Goal: Information Seeking & Learning: Learn about a topic

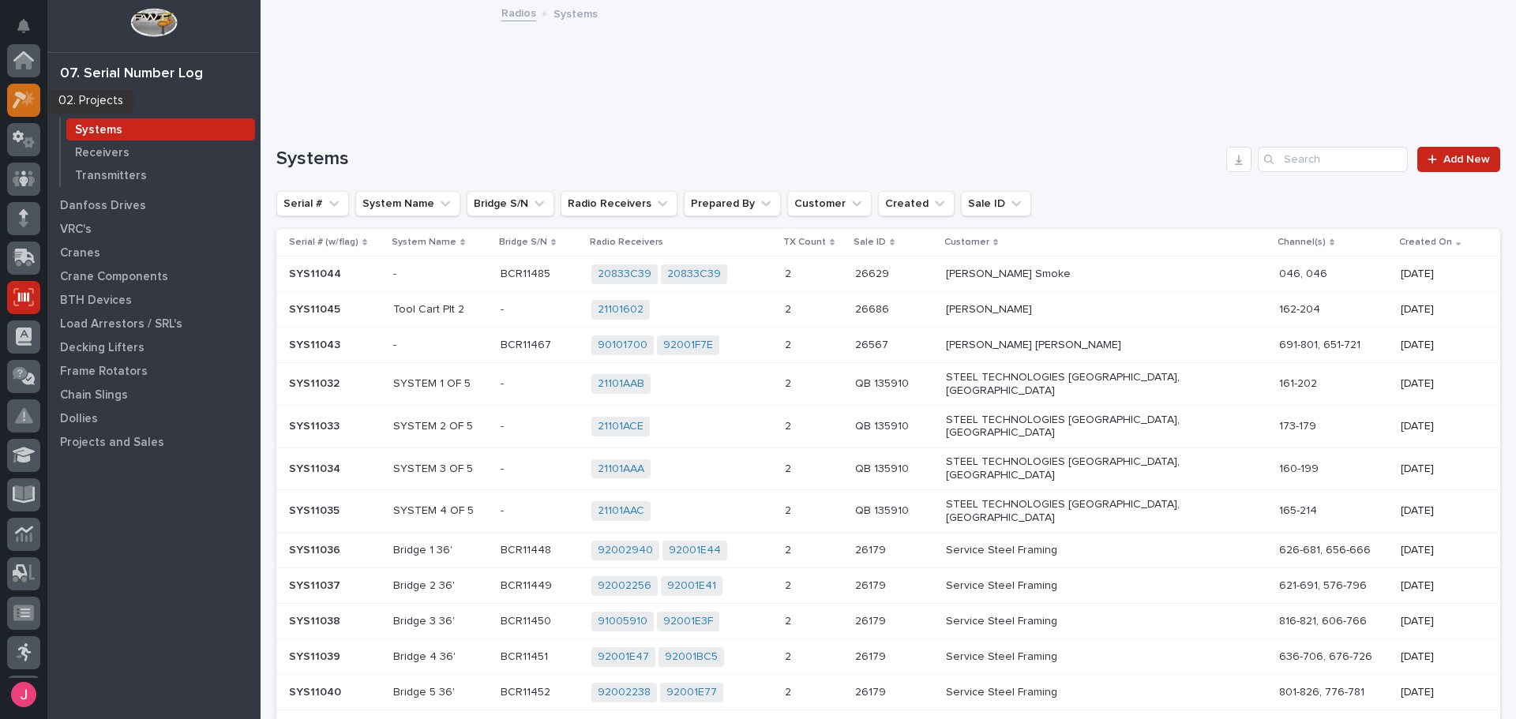
click at [20, 88] on div at bounding box center [23, 100] width 33 height 33
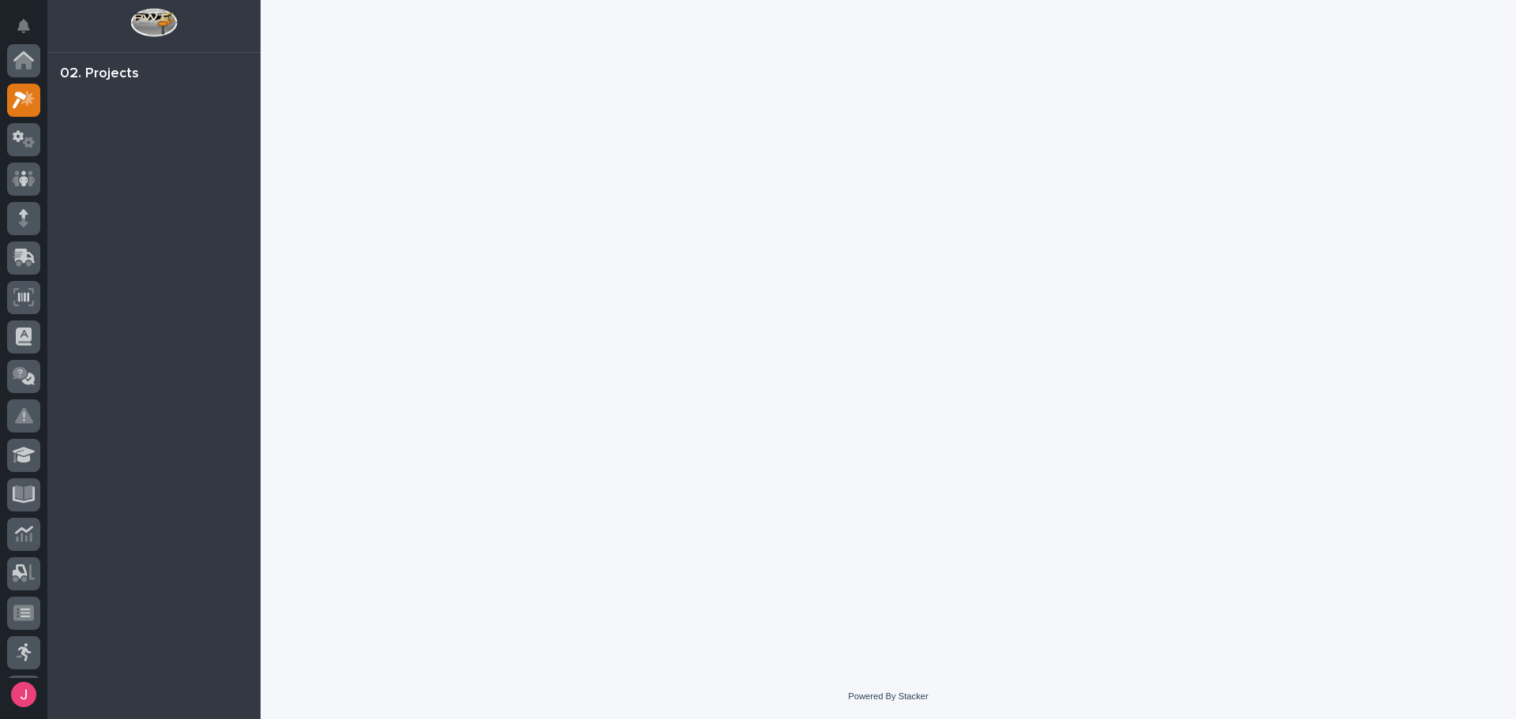
scroll to position [39, 0]
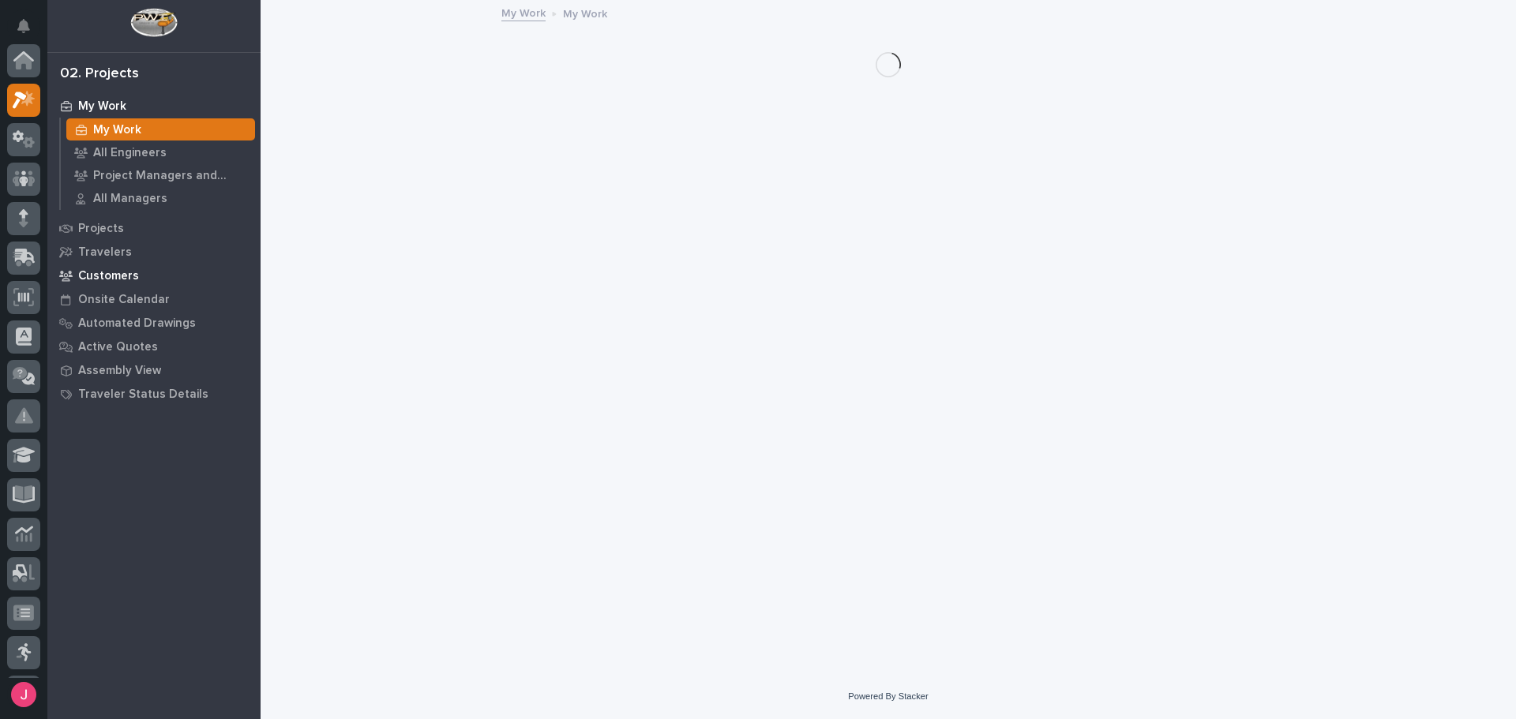
scroll to position [39, 0]
click at [133, 224] on div "Projects" at bounding box center [153, 228] width 205 height 22
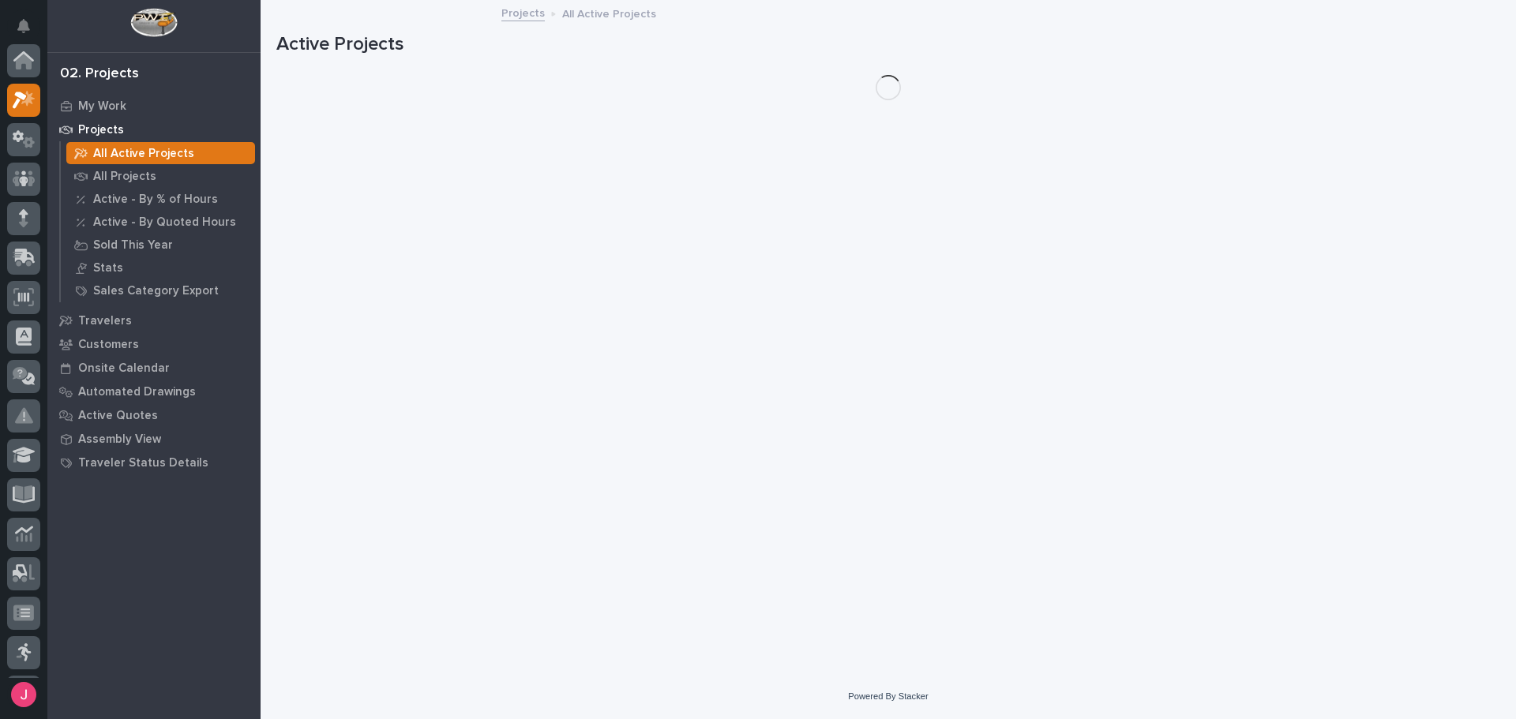
scroll to position [39, 0]
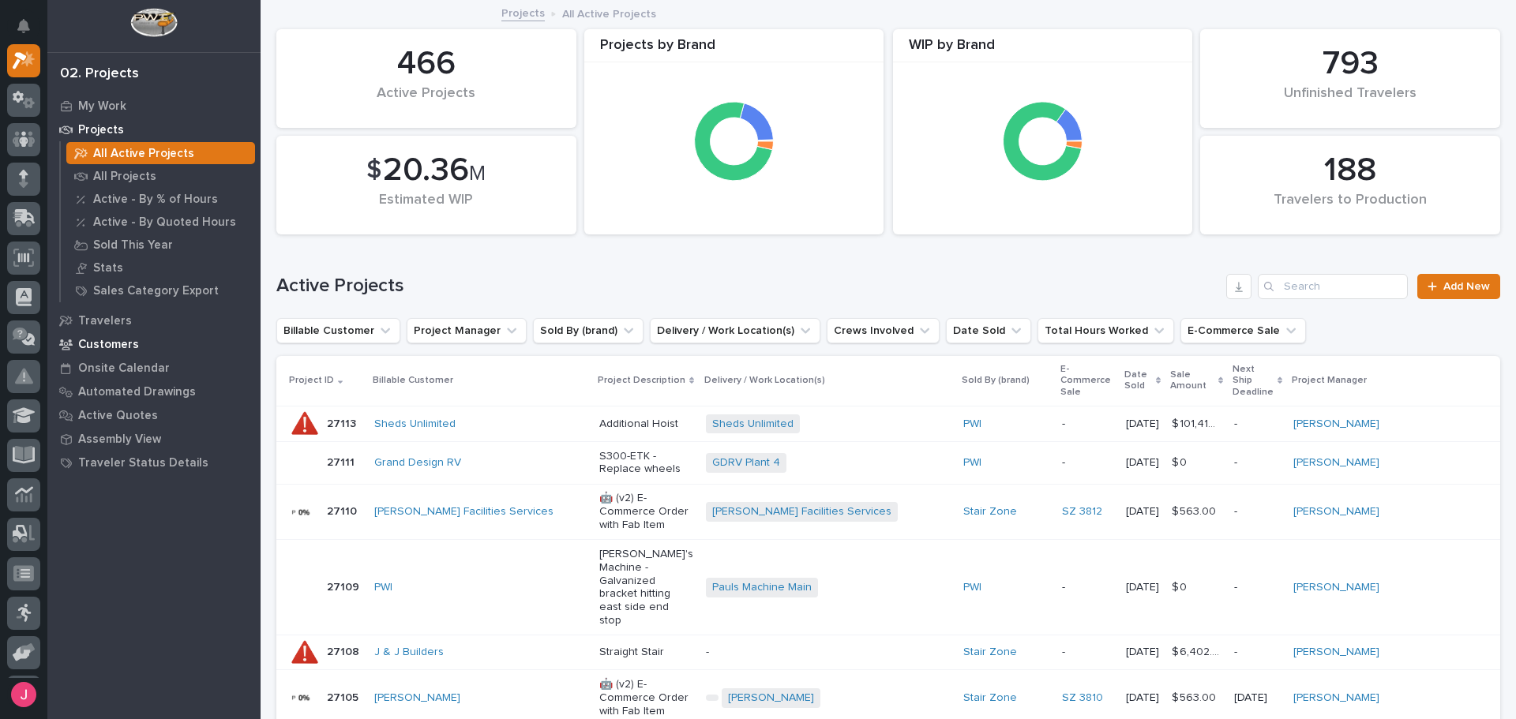
click at [110, 338] on p "Customers" at bounding box center [108, 345] width 61 height 14
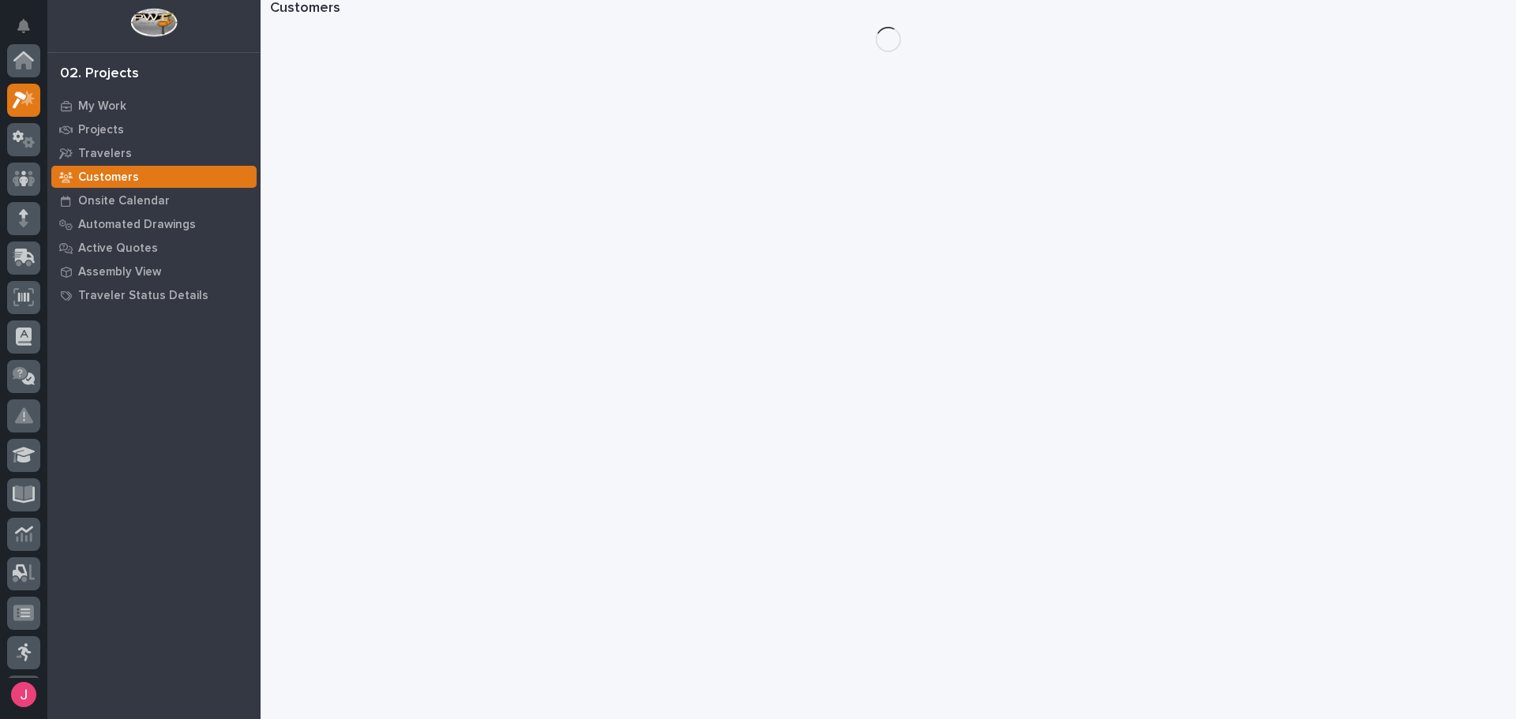
scroll to position [39, 0]
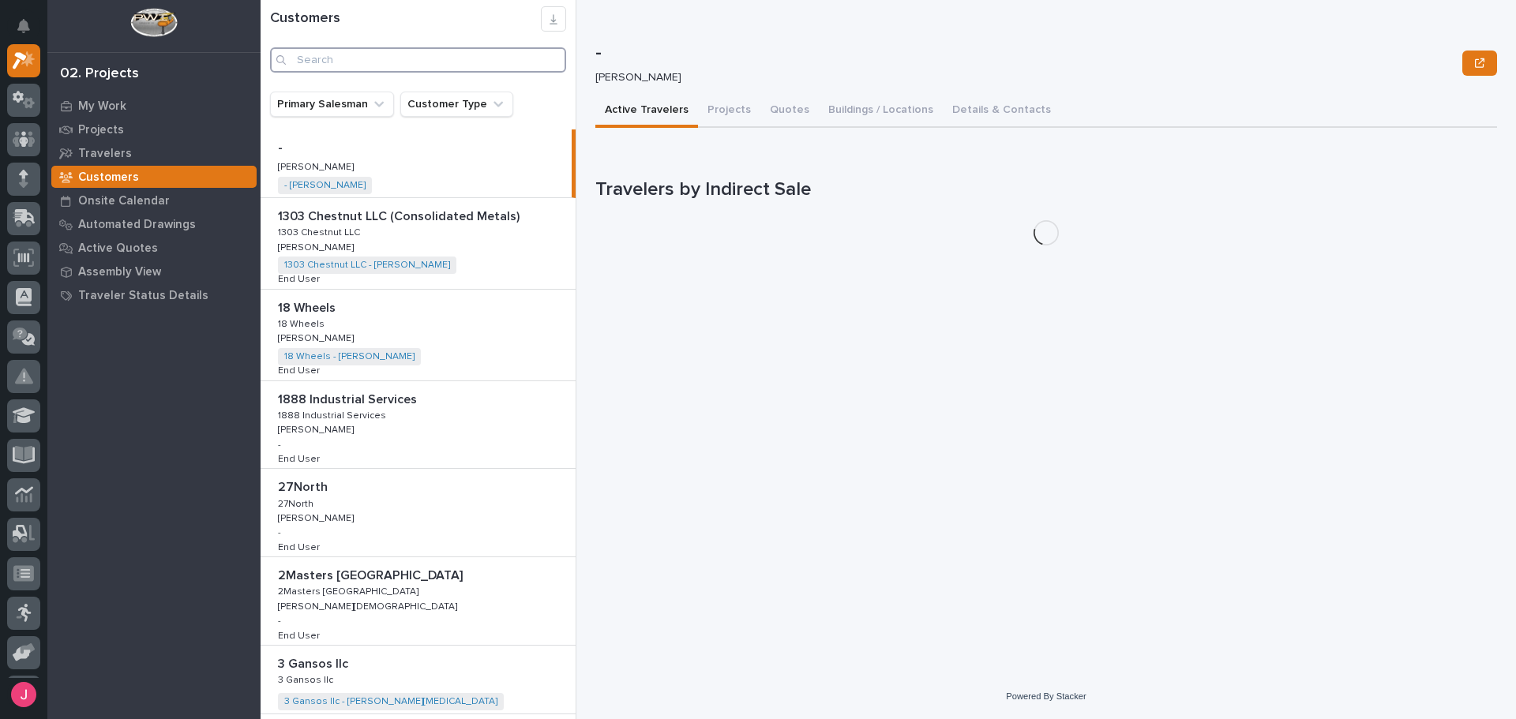
click at [391, 55] on input "Search" at bounding box center [418, 59] width 296 height 25
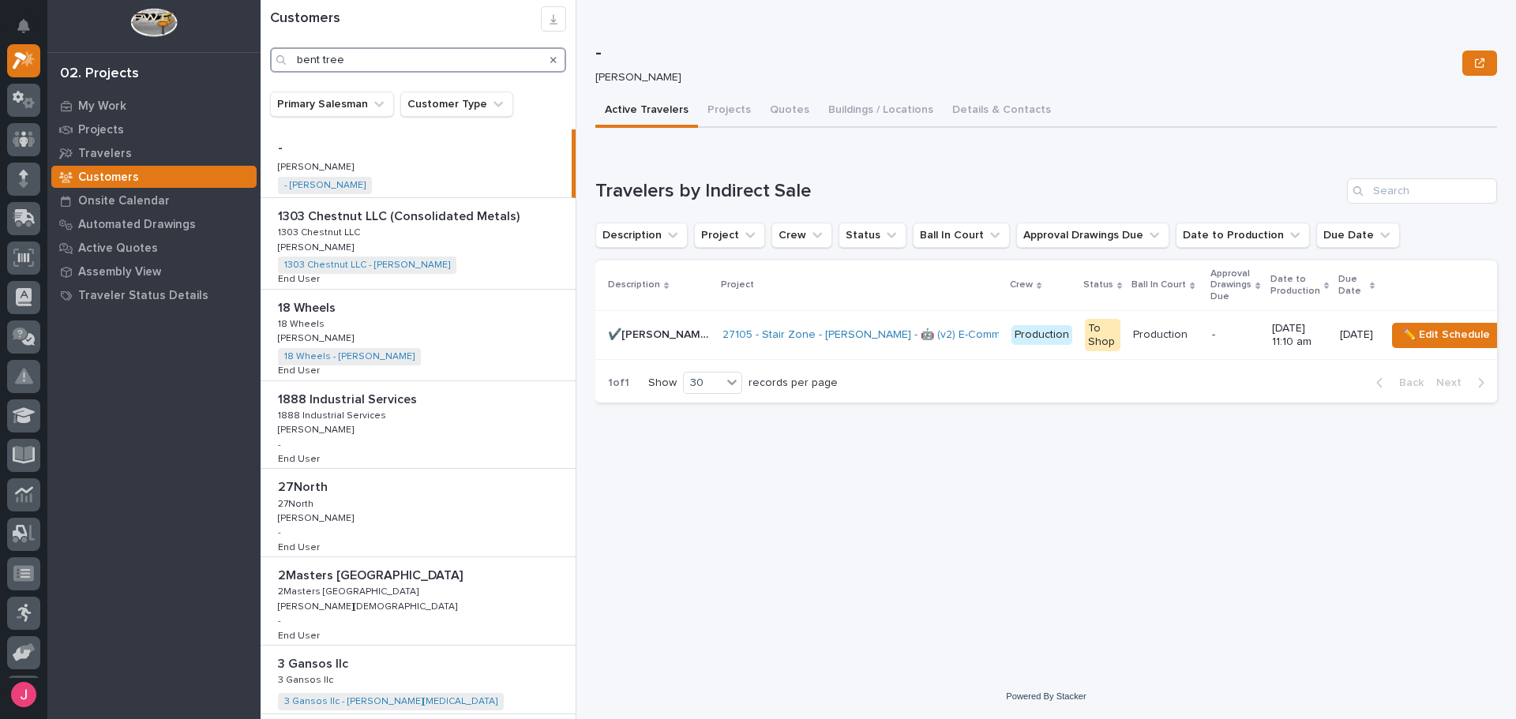
type input "bent tree"
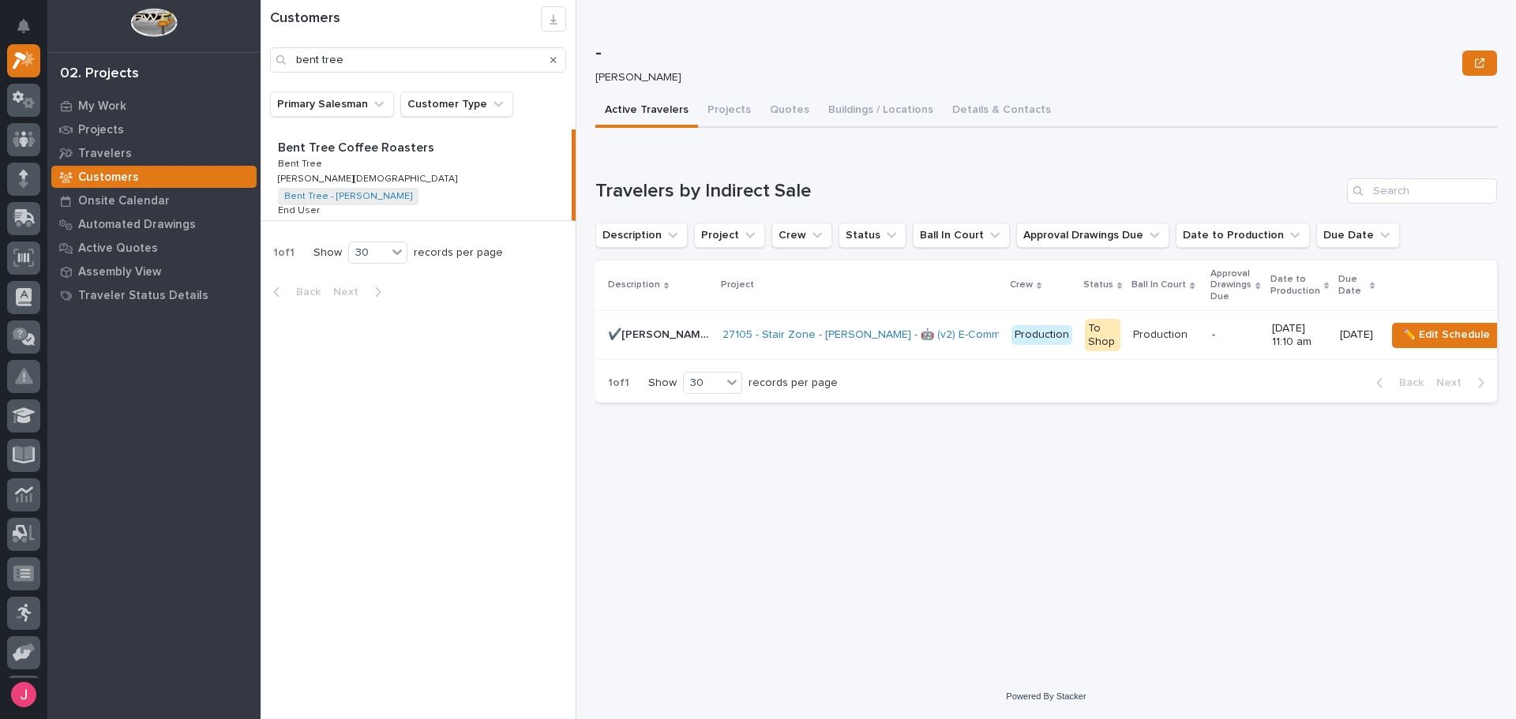
click at [382, 149] on p "Bent Tree Coffee Roasters" at bounding box center [357, 146] width 159 height 18
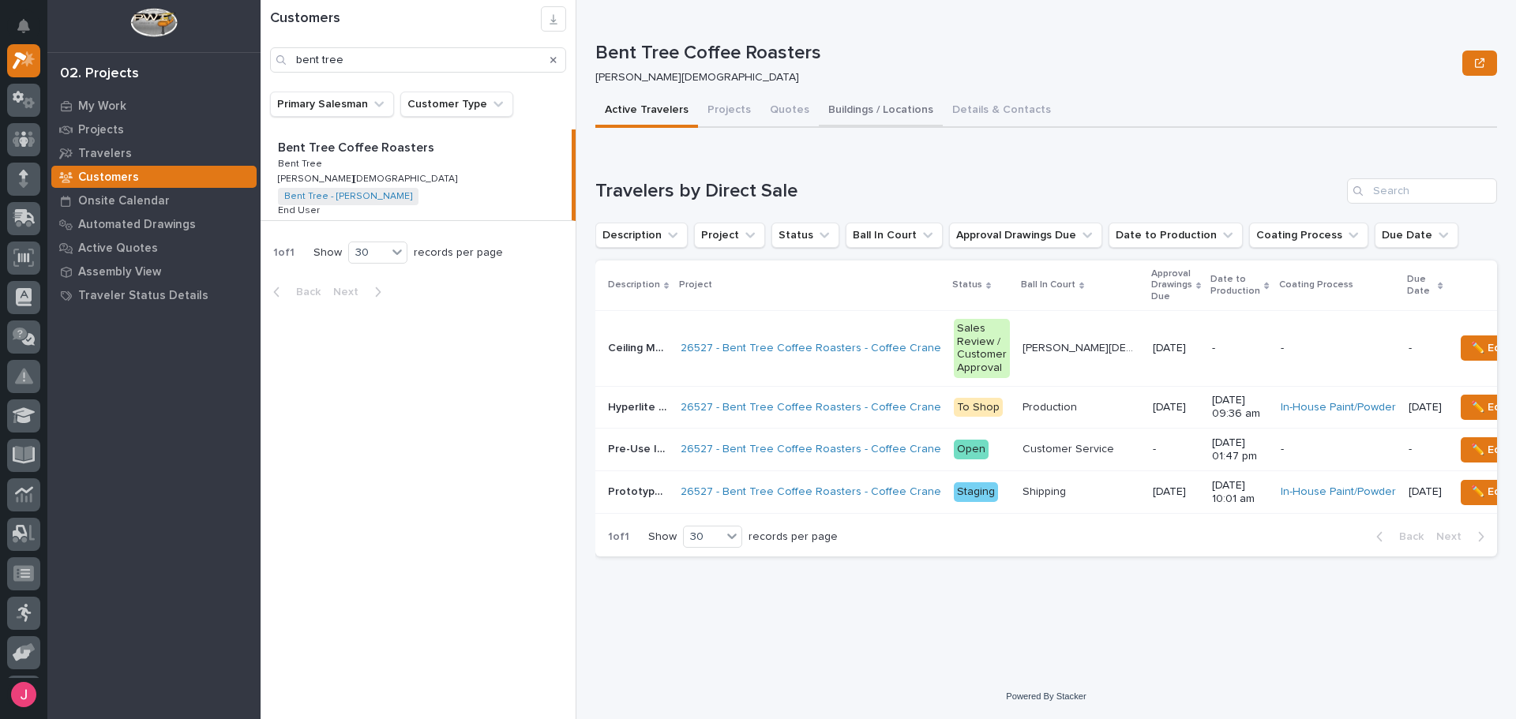
click at [906, 114] on button "Buildings / Locations" at bounding box center [881, 111] width 124 height 33
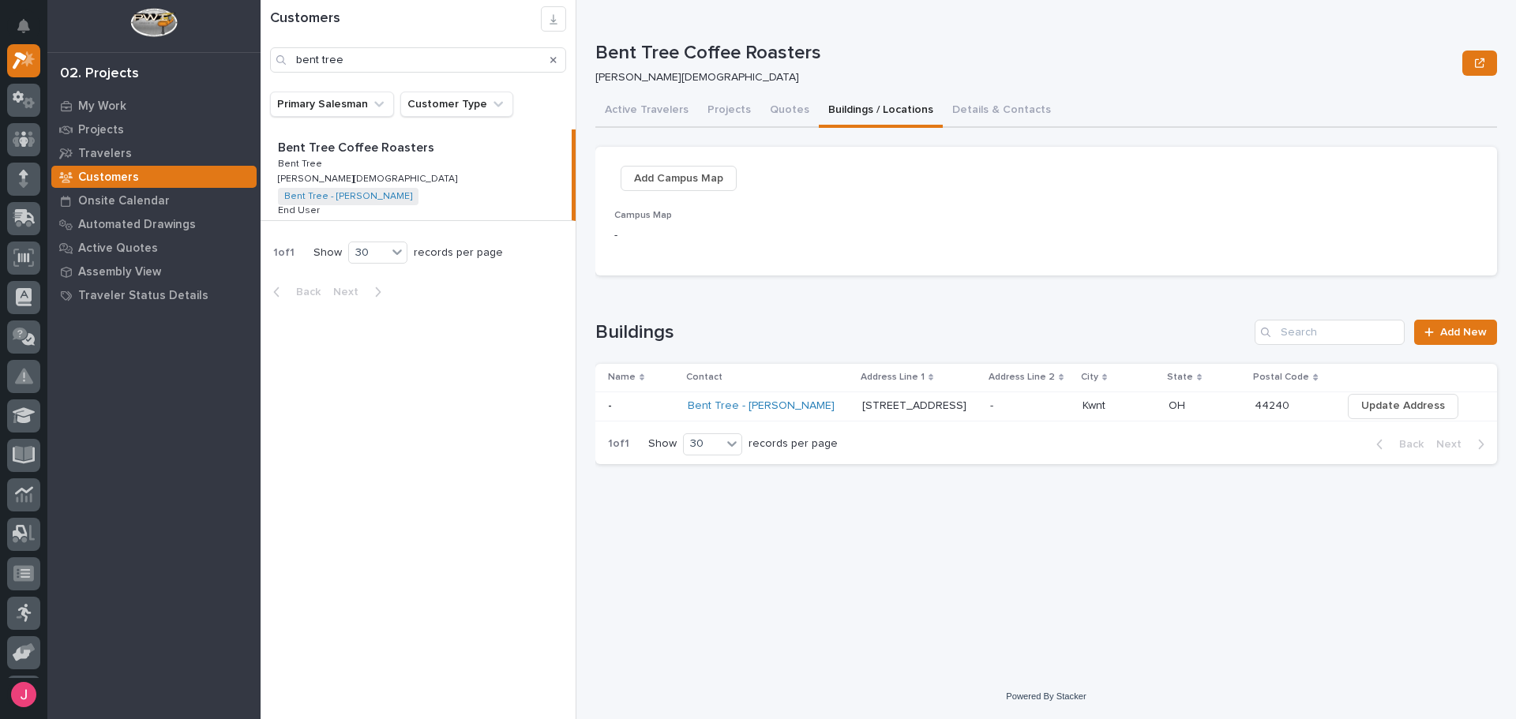
click at [944, 411] on p at bounding box center [919, 406] width 115 height 13
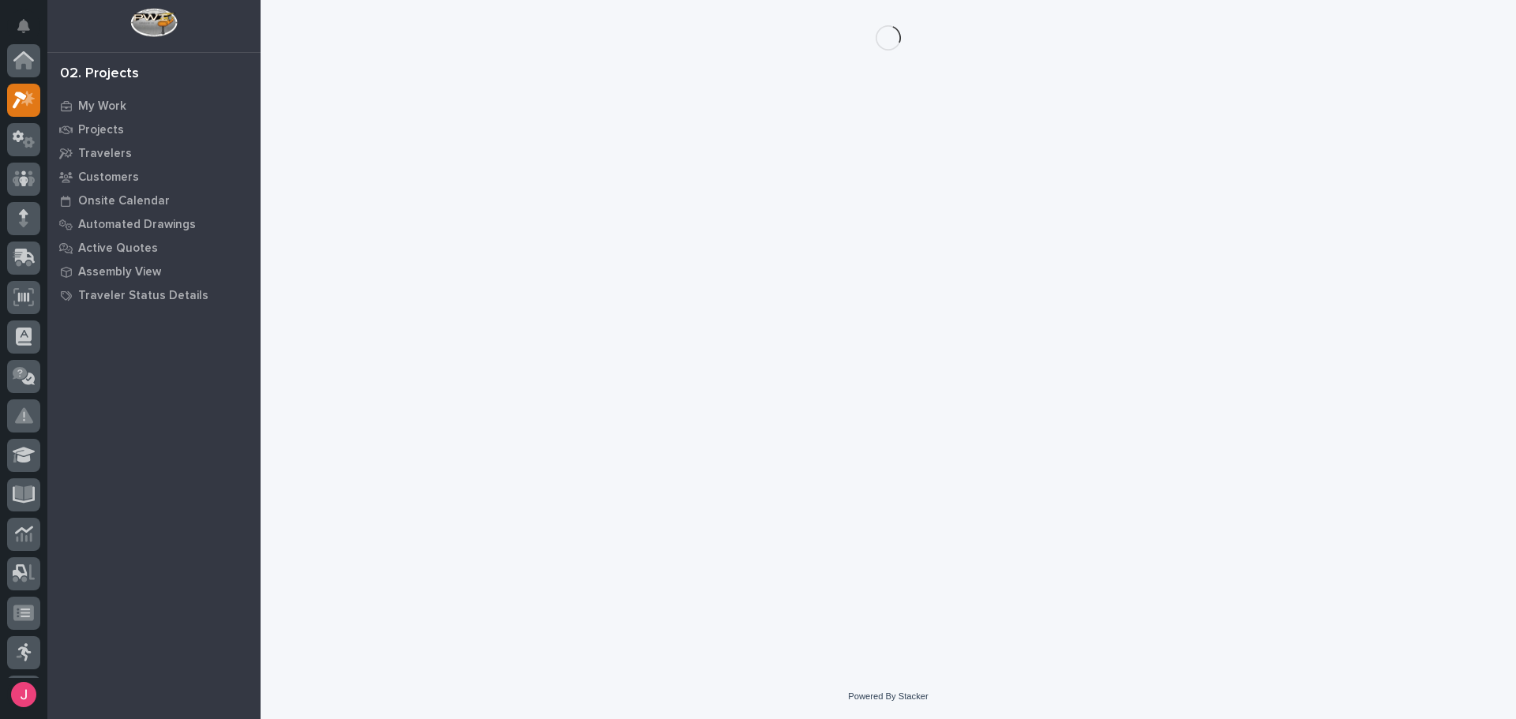
scroll to position [39, 0]
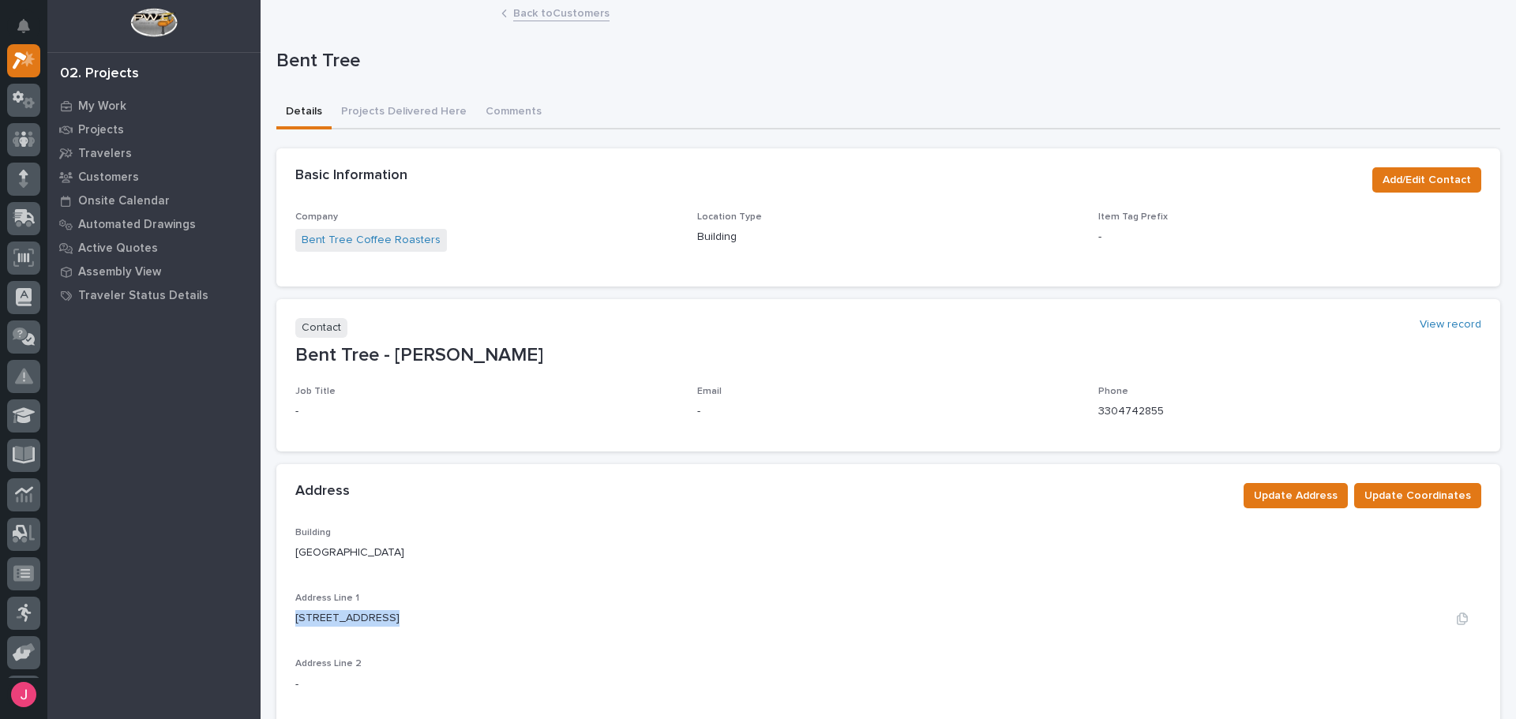
drag, startPoint x: 294, startPoint y: 619, endPoint x: 406, endPoint y: 615, distance: 112.2
click at [406, 615] on div "Building Main Building Address Line [GEOGRAPHIC_DATA][STREET_ADDRESS], Address …" at bounding box center [888, 691] width 1224 height 328
copy p "[STREET_ADDRESS]"
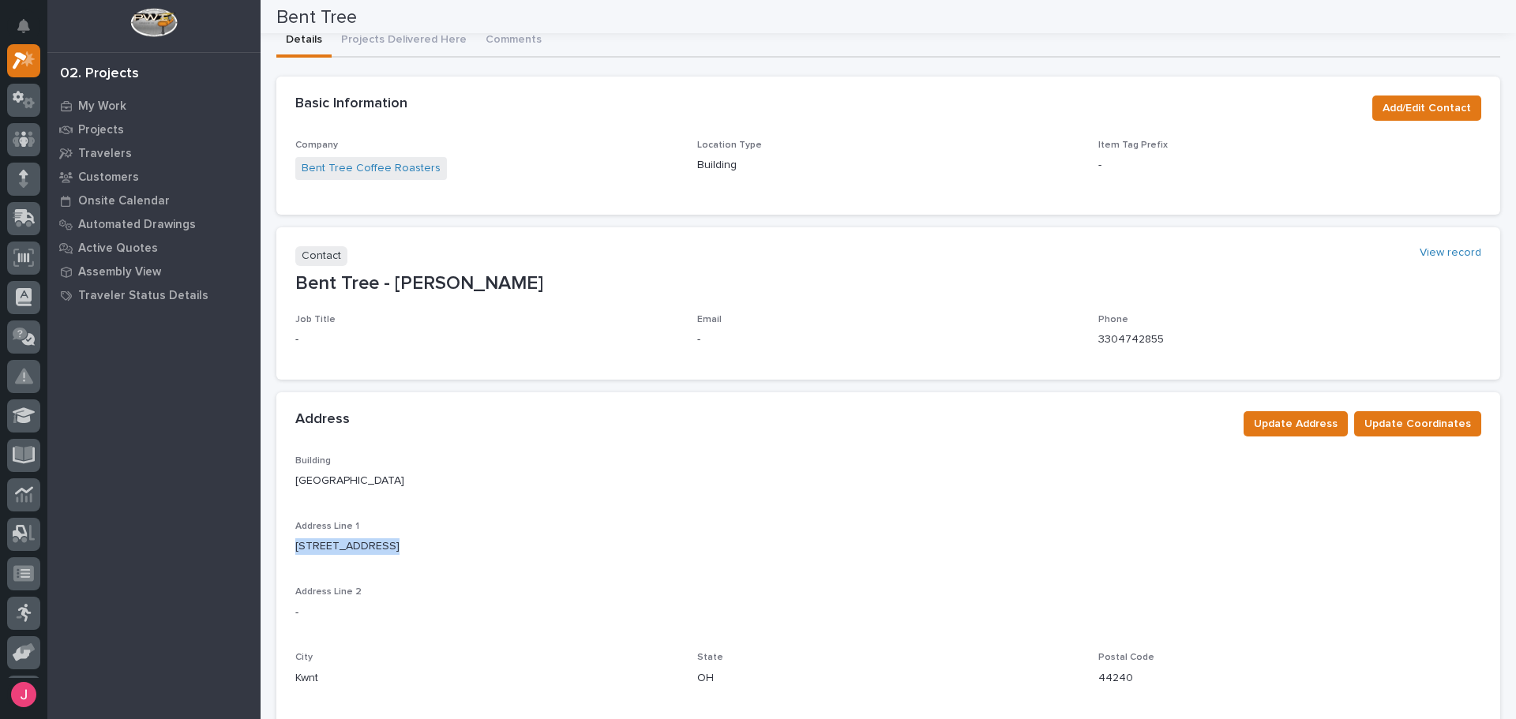
scroll to position [0, 0]
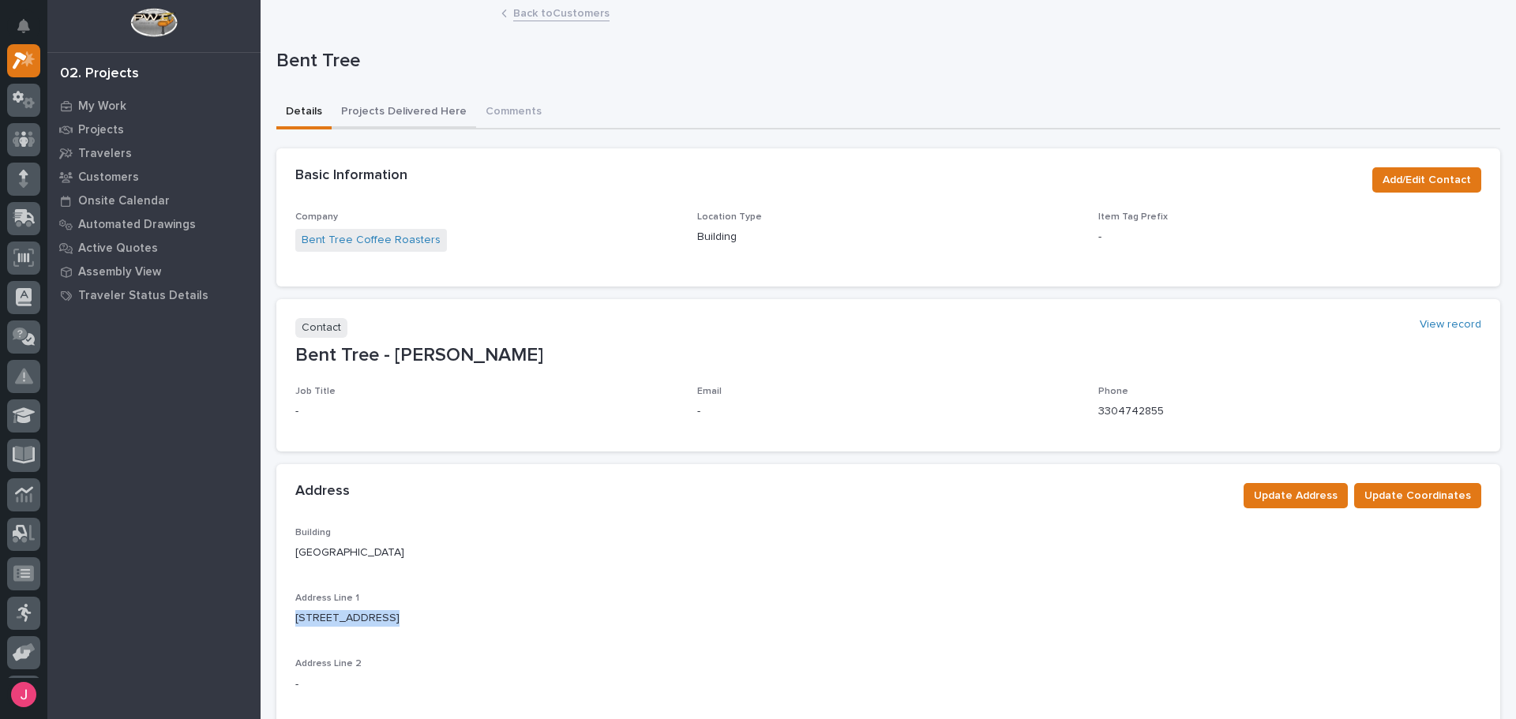
click at [373, 107] on button "Projects Delivered Here" at bounding box center [404, 112] width 144 height 33
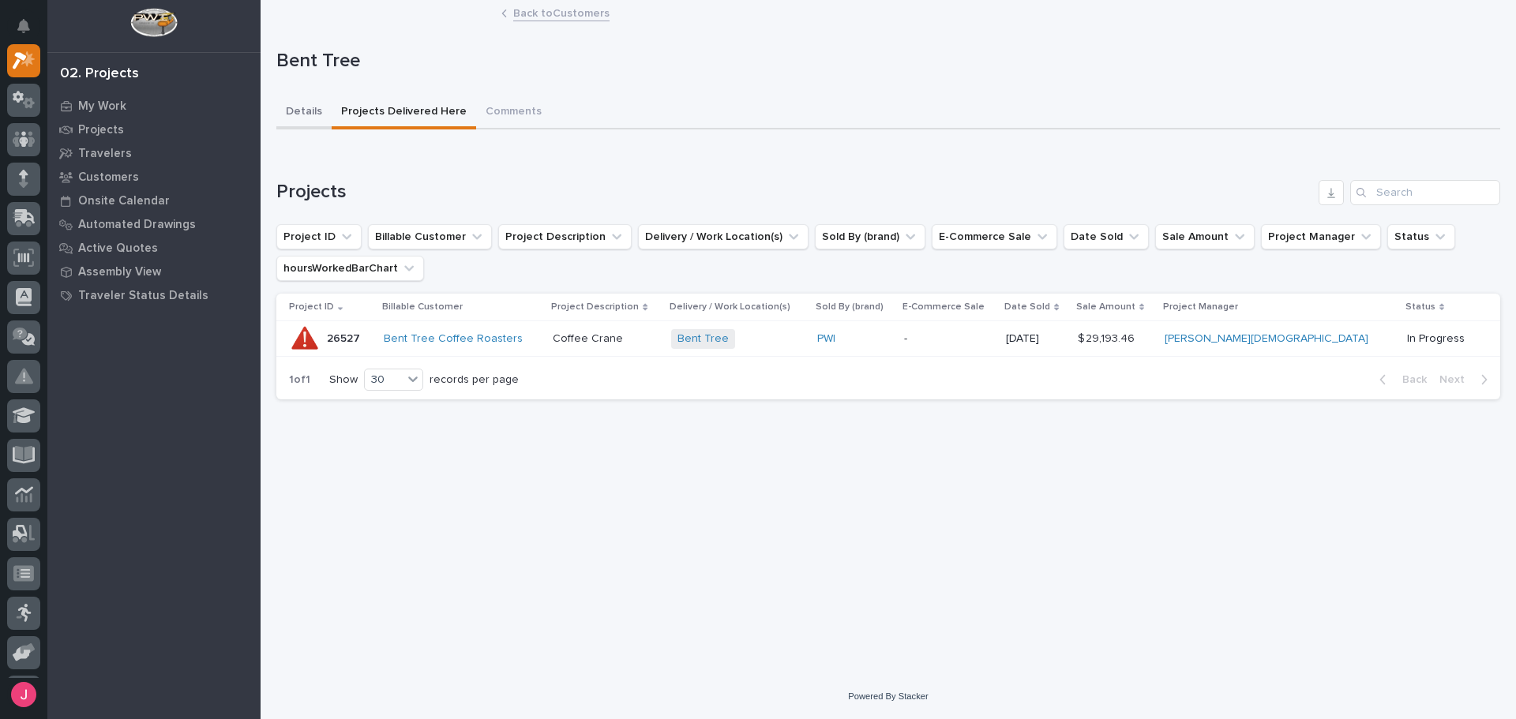
click at [317, 112] on button "Details" at bounding box center [303, 112] width 55 height 33
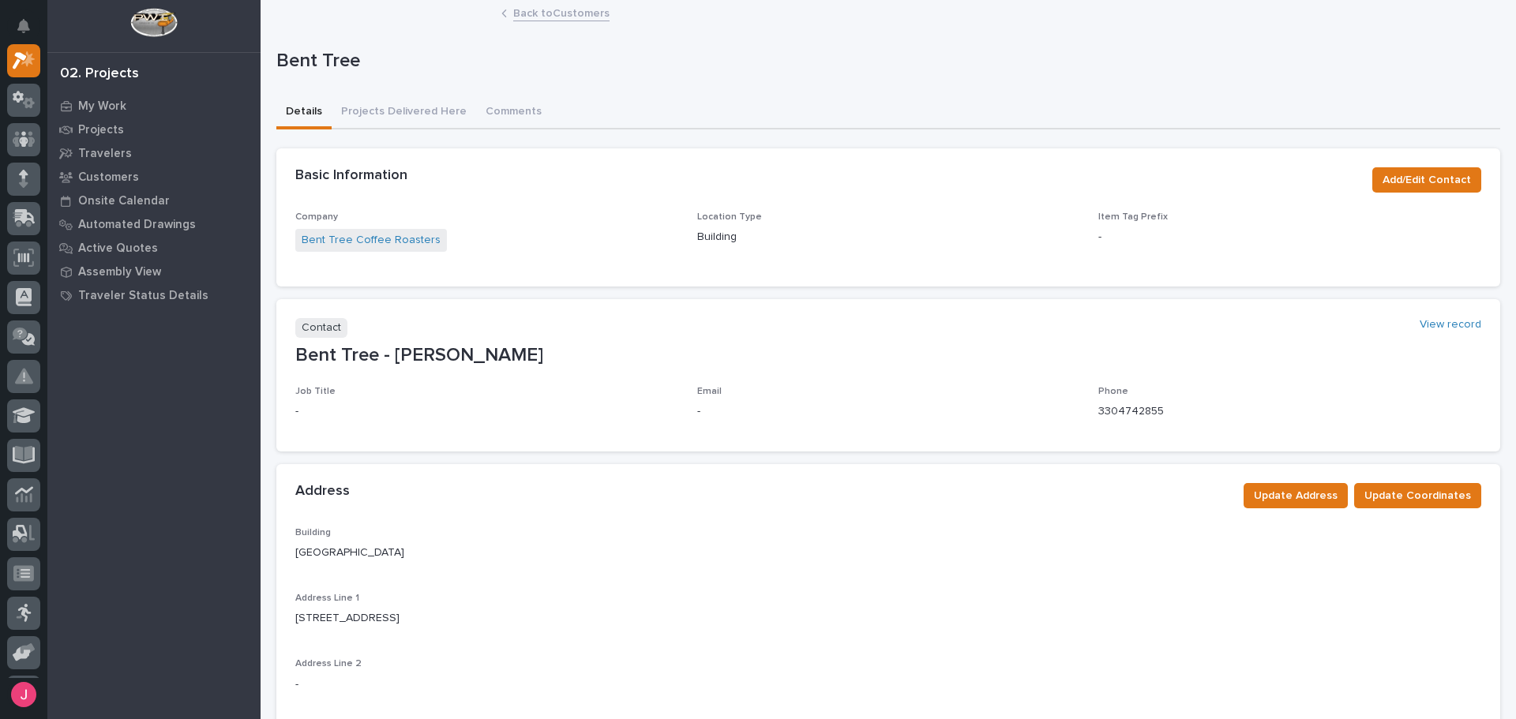
click at [538, 12] on link "Back to Customers" at bounding box center [561, 12] width 96 height 18
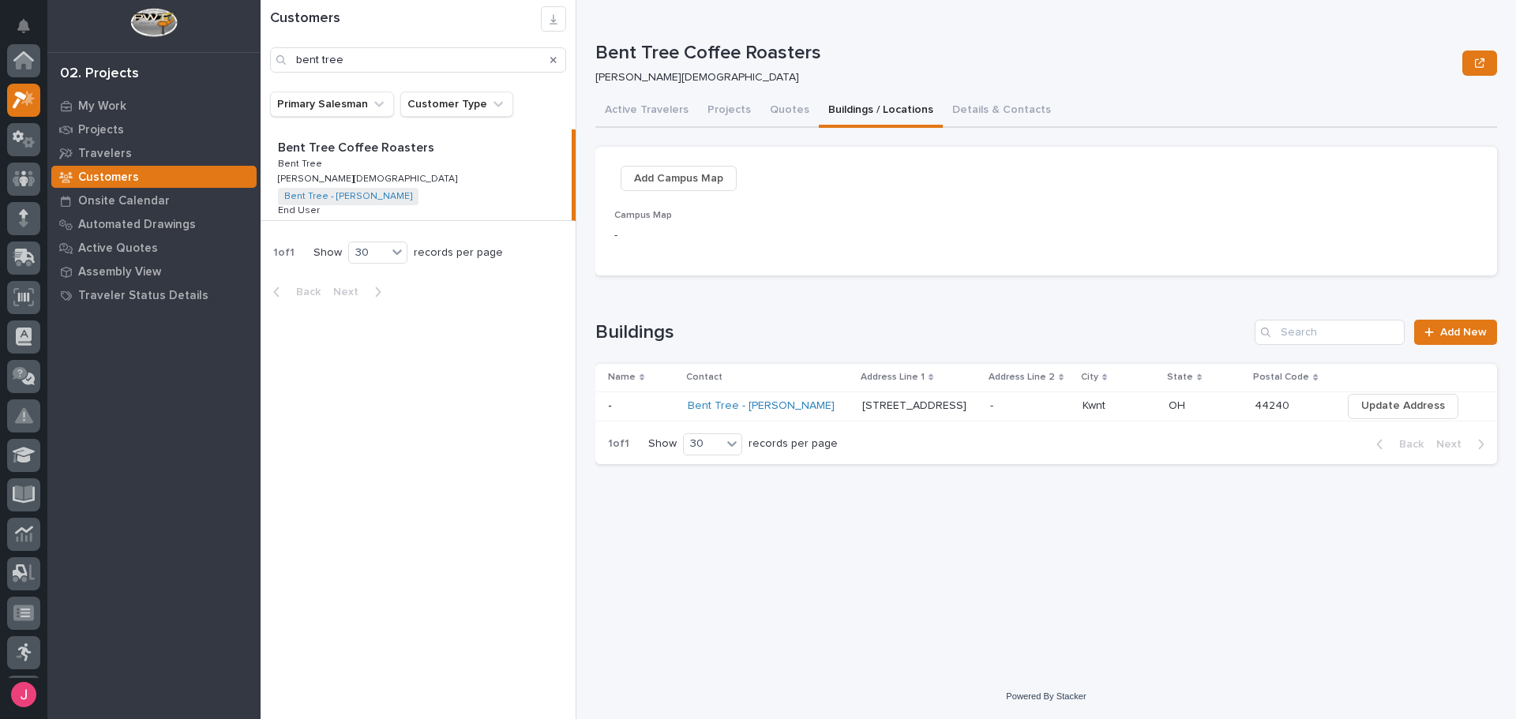
scroll to position [39, 0]
click at [452, 167] on div "Bent Tree Coffee Roasters Bent Tree Coffee Roasters Bent Tree Bent Tree [PERSON…" at bounding box center [416, 174] width 311 height 91
click at [655, 114] on button "Active Travelers" at bounding box center [646, 111] width 103 height 33
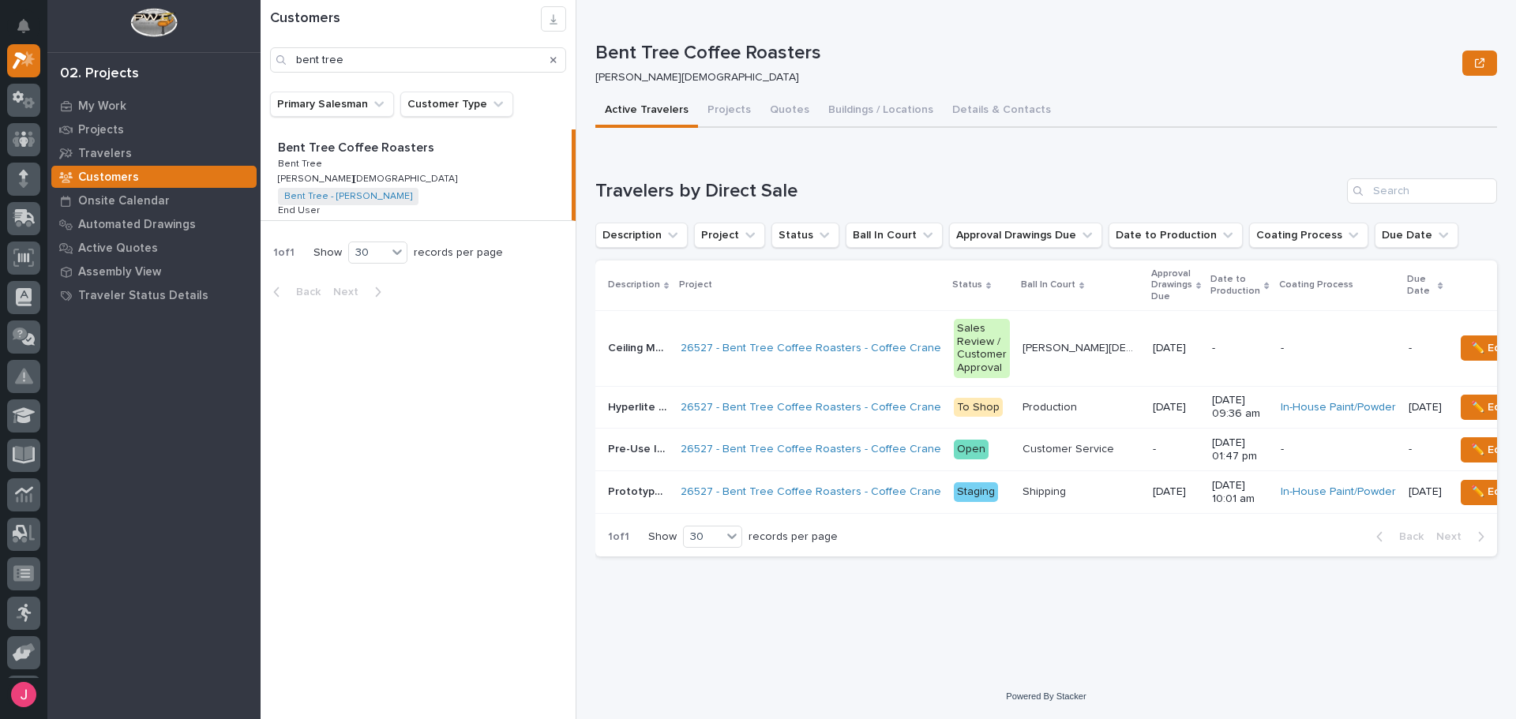
click at [986, 403] on p "To Shop" at bounding box center [982, 408] width 56 height 20
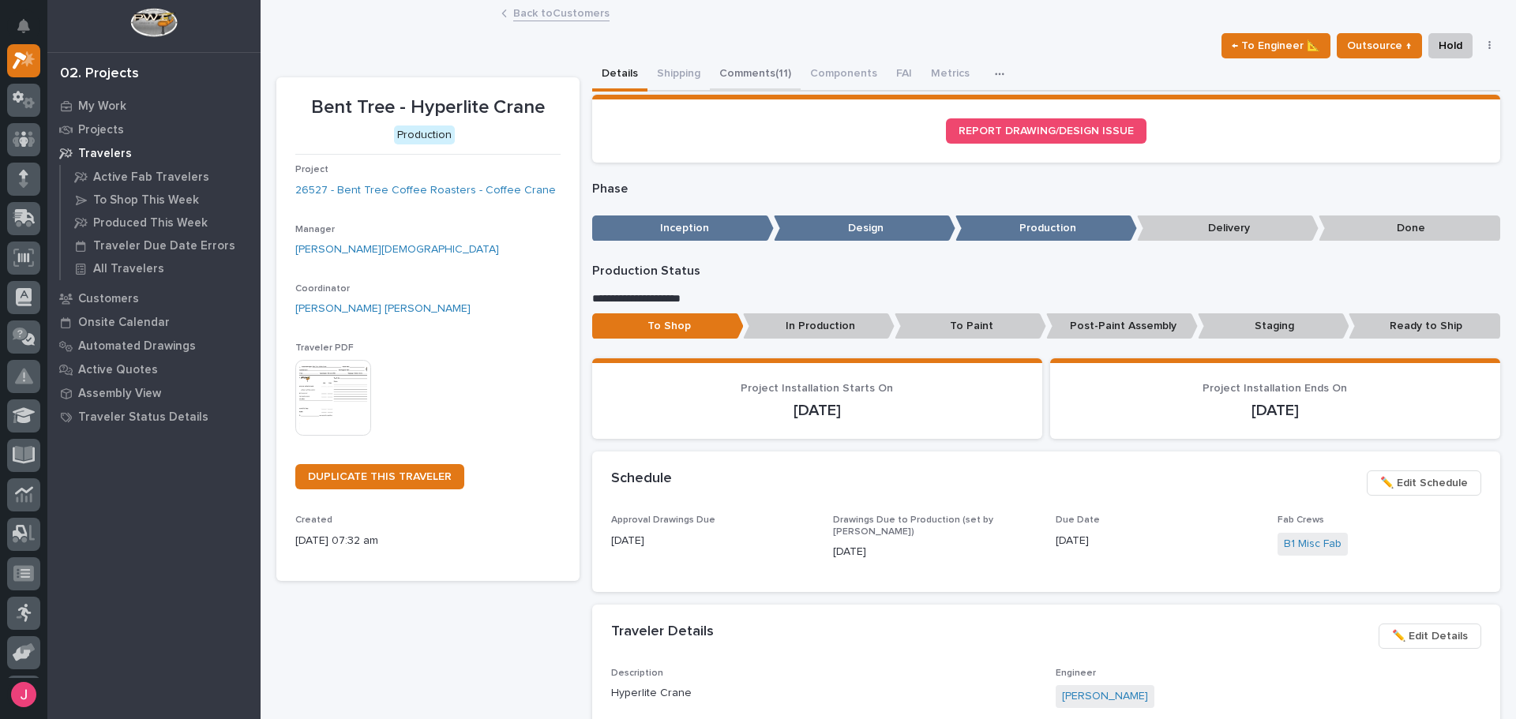
click at [735, 77] on button "Comments (11)" at bounding box center [755, 74] width 91 height 33
click at [620, 73] on button "Details" at bounding box center [619, 74] width 55 height 33
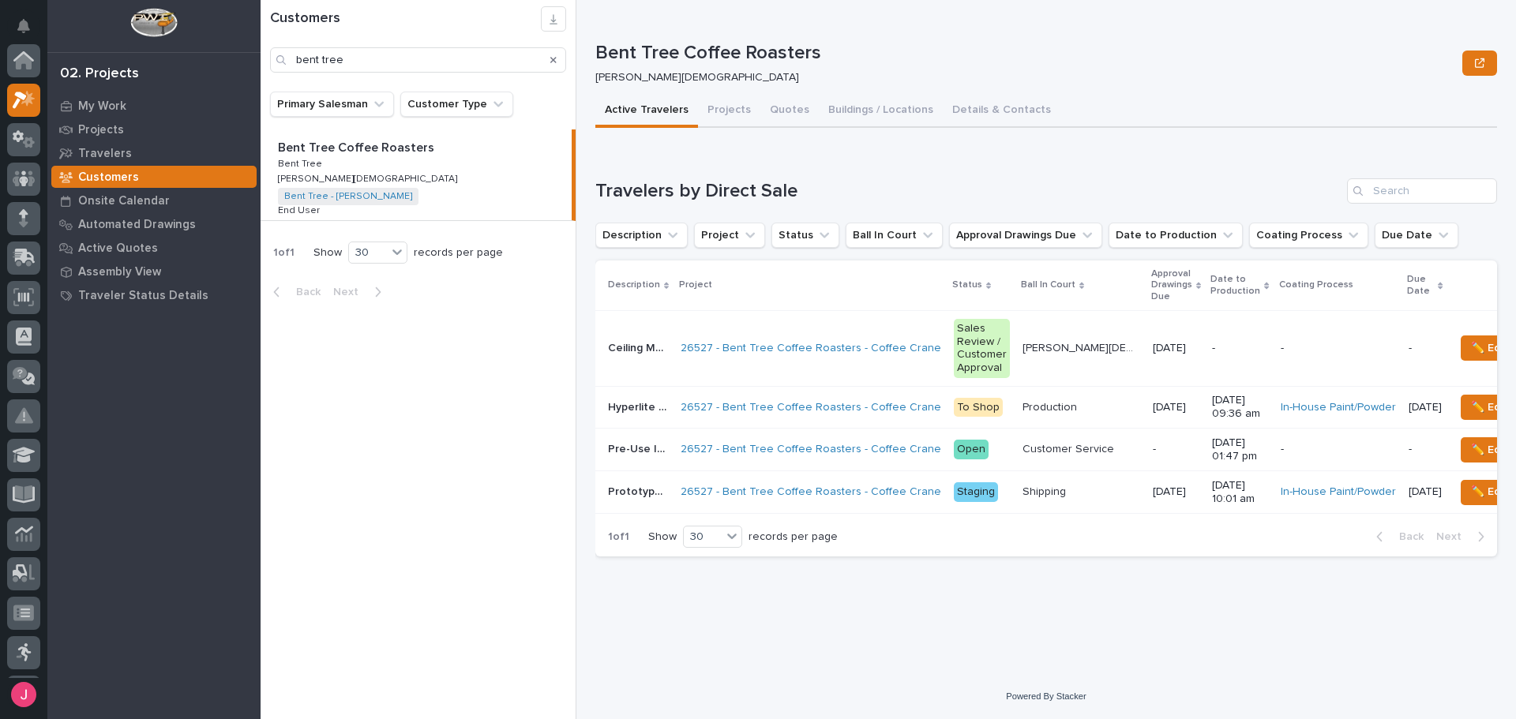
scroll to position [39, 0]
click at [1037, 362] on td "[PERSON_NAME][DEMOGRAPHIC_DATA] [PERSON_NAME][DEMOGRAPHIC_DATA]" at bounding box center [1081, 348] width 130 height 75
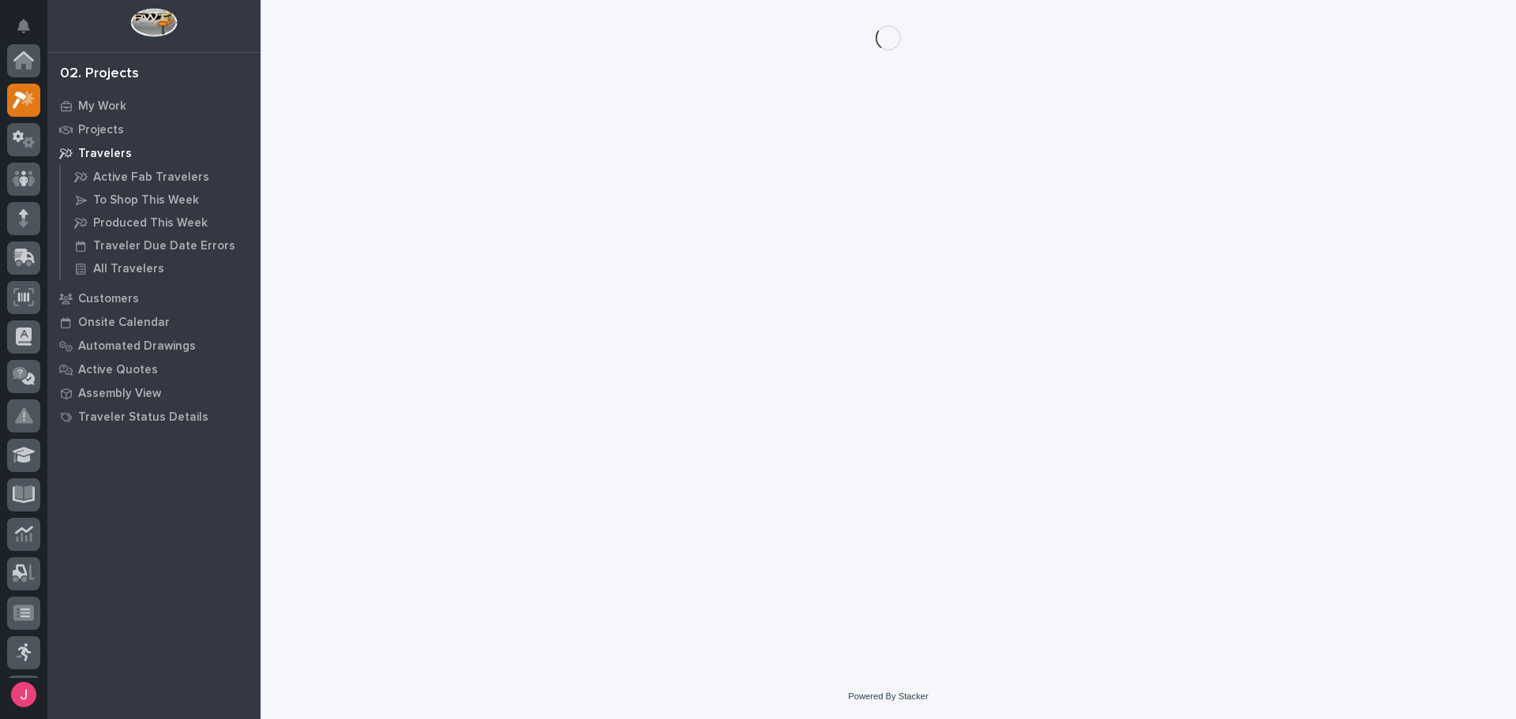
scroll to position [39, 0]
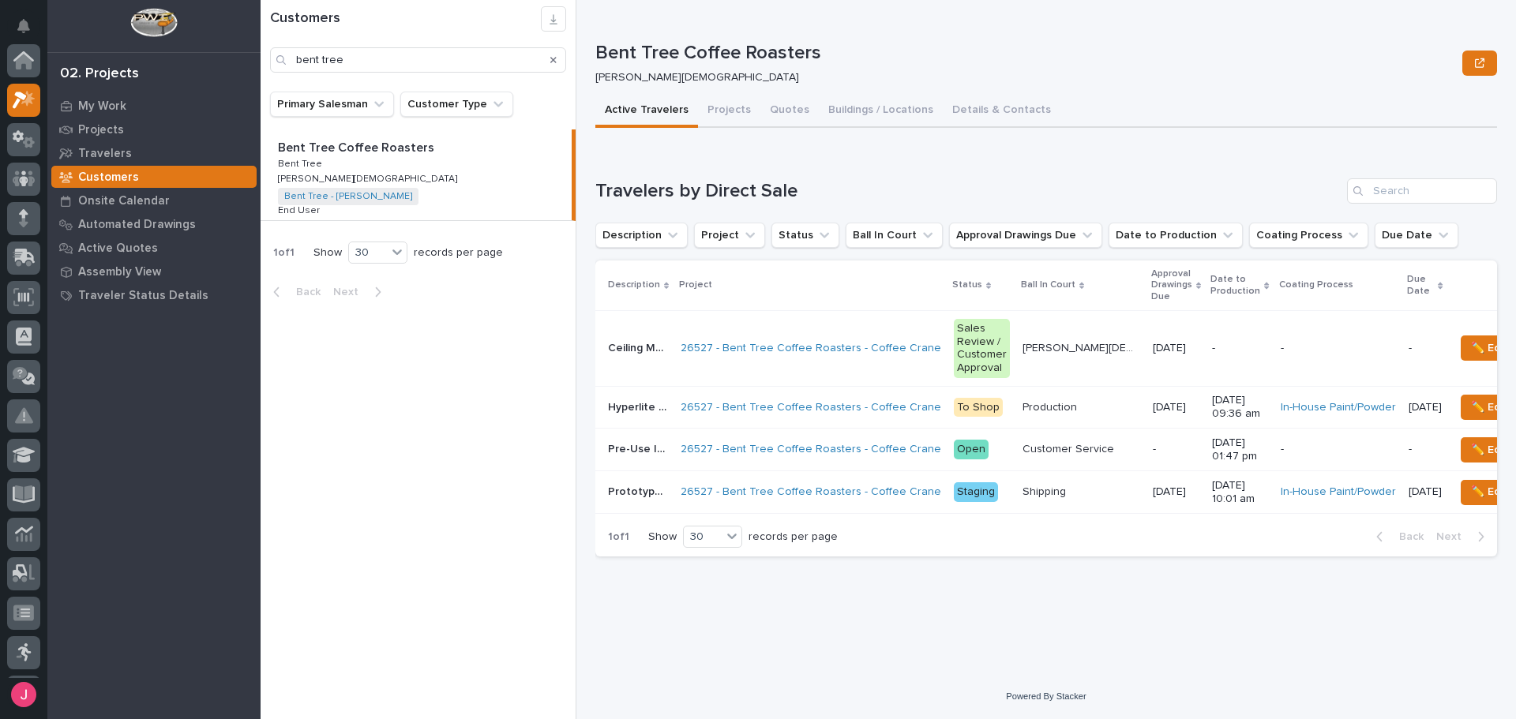
scroll to position [39, 0]
click at [1022, 449] on p "Customer Service" at bounding box center [1069, 448] width 95 height 17
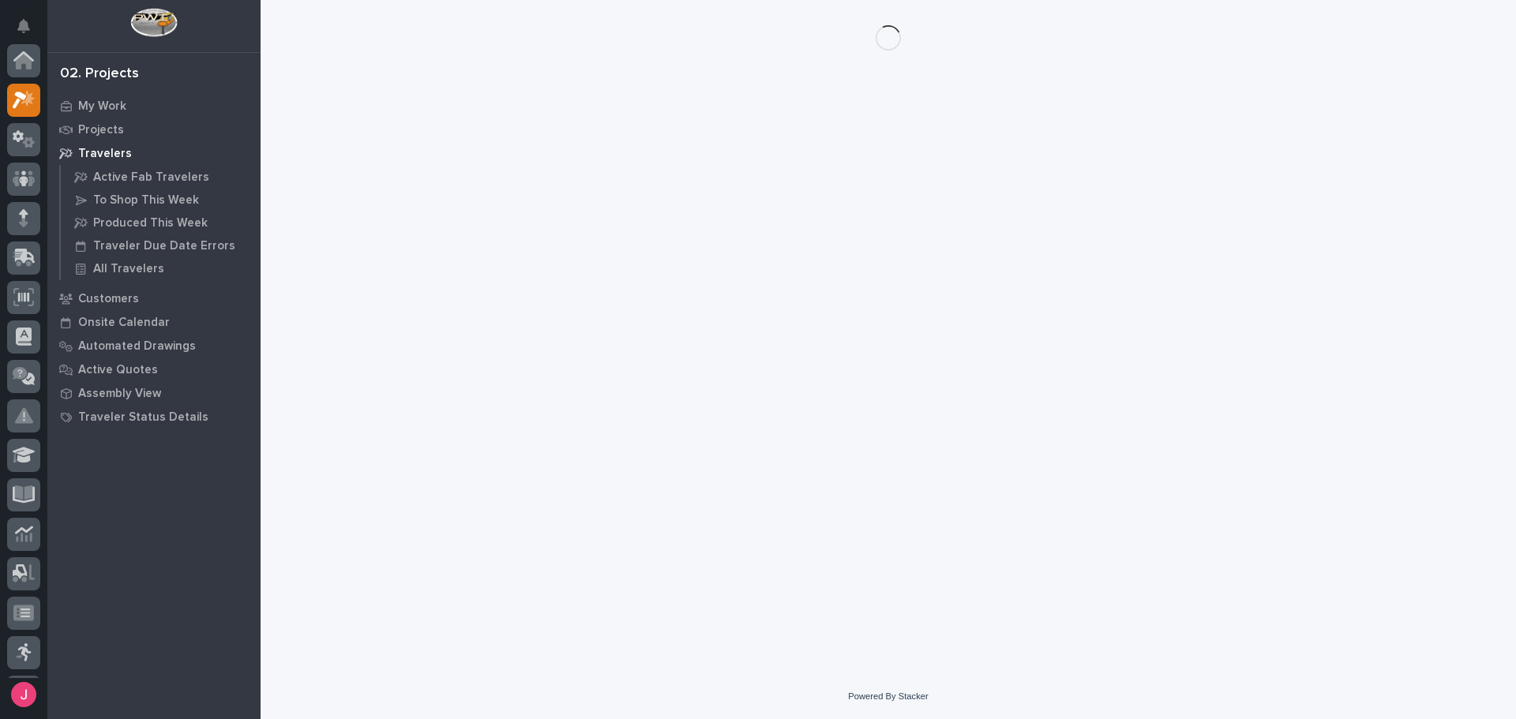
scroll to position [39, 0]
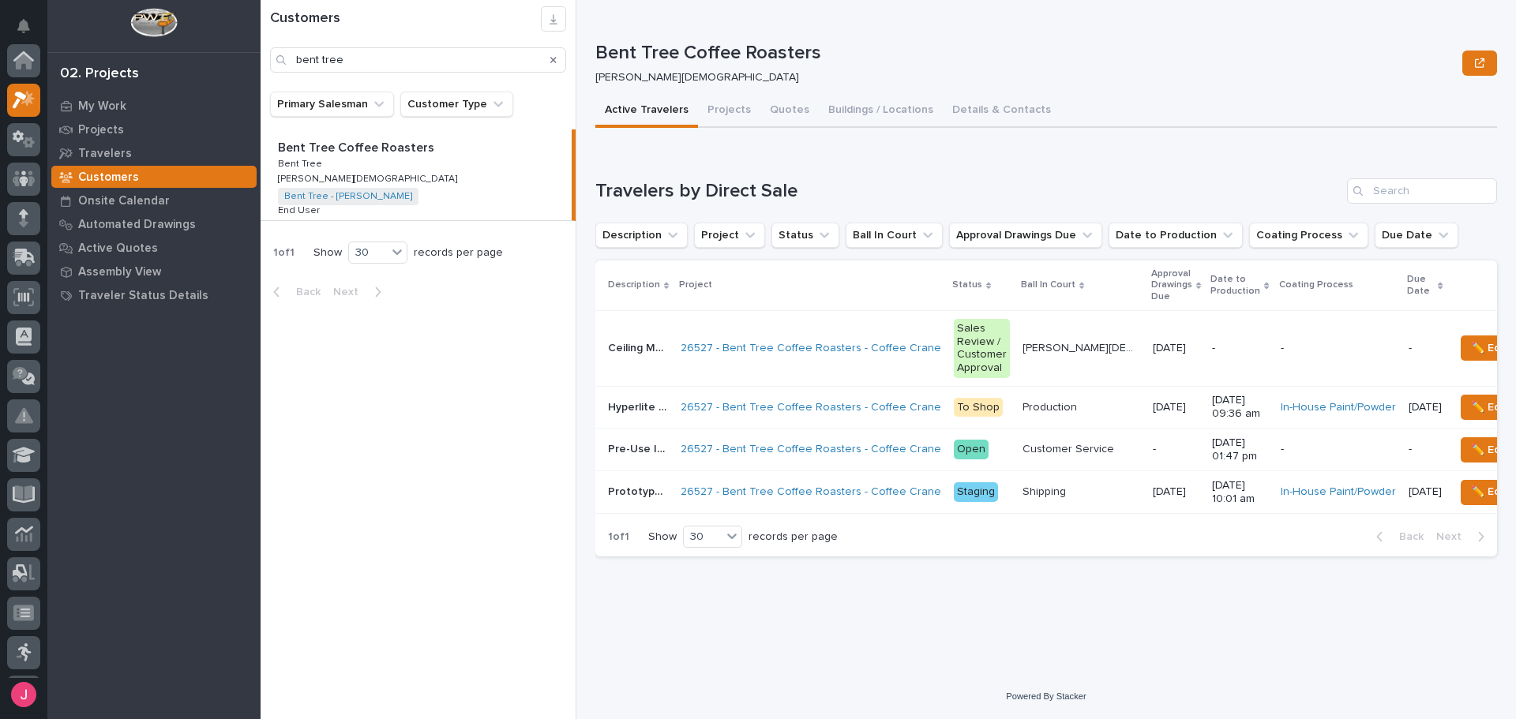
scroll to position [39, 0]
click at [873, 137] on div "Loading... Saving… Loading... Saving… My Quotes Loading... Saving… Travelers by…" at bounding box center [1046, 350] width 902 height 438
click at [1096, 51] on p "Bent Tree Coffee Roasters" at bounding box center [1025, 53] width 861 height 23
click at [725, 116] on button "Projects" at bounding box center [729, 111] width 62 height 33
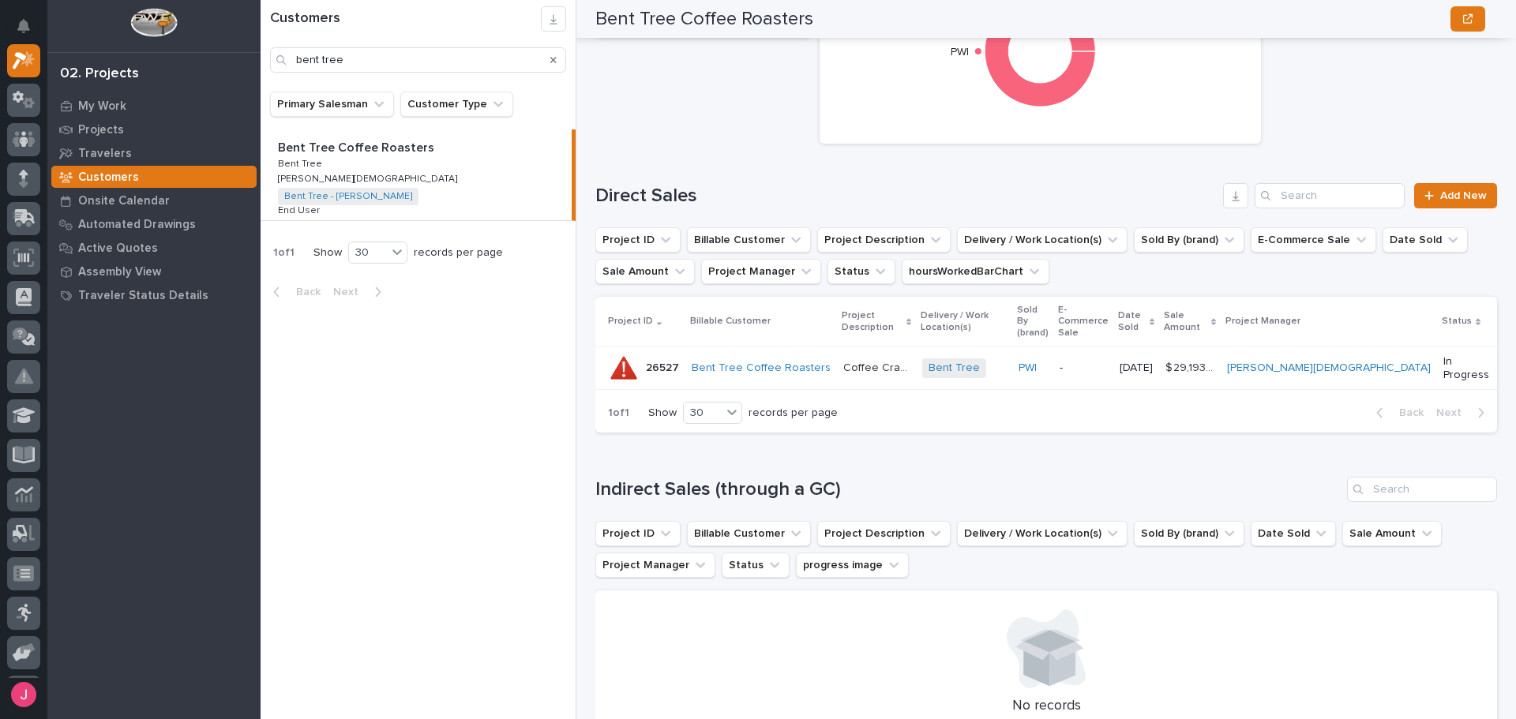
scroll to position [237, 0]
